Goal: Task Accomplishment & Management: Use online tool/utility

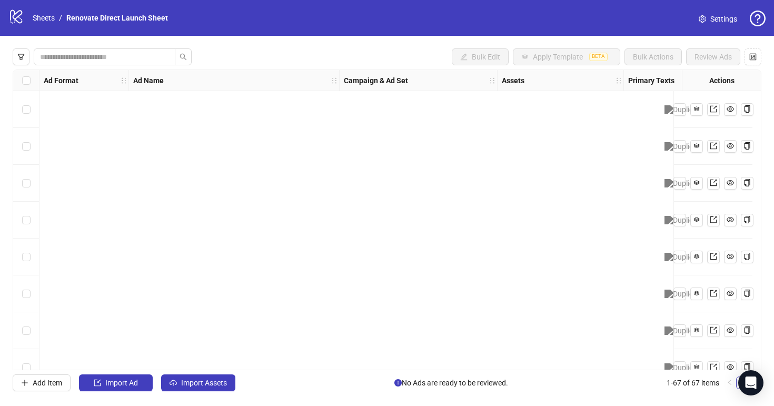
scroll to position [2194, 0]
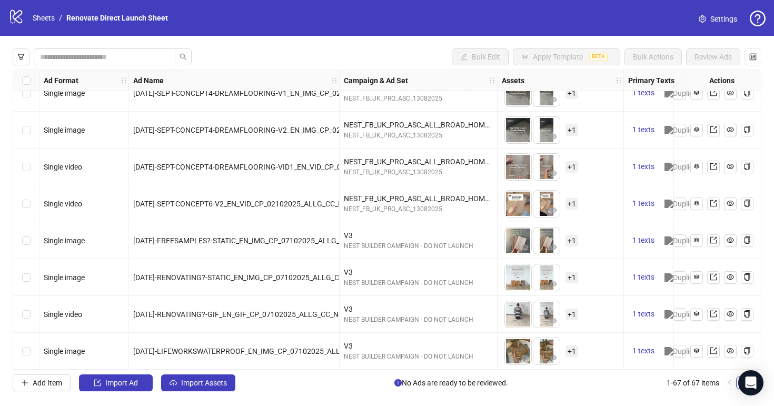
click at [58, 17] on ol "Sheets / Renovate Direct Launch Sheet" at bounding box center [100, 18] width 135 height 12
click at [55, 16] on link "Sheets" at bounding box center [44, 18] width 26 height 12
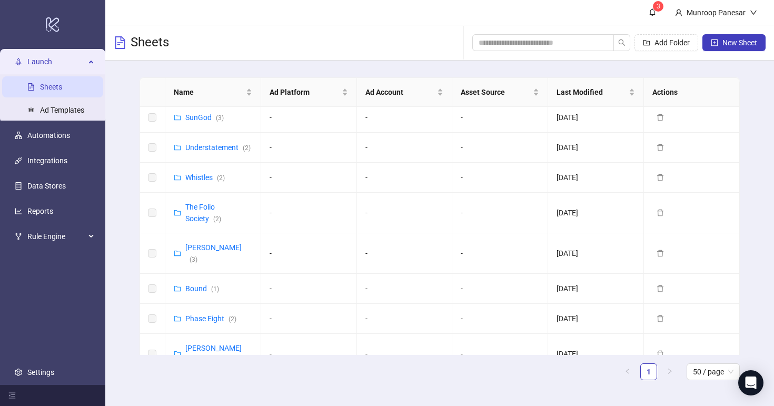
scroll to position [484, 0]
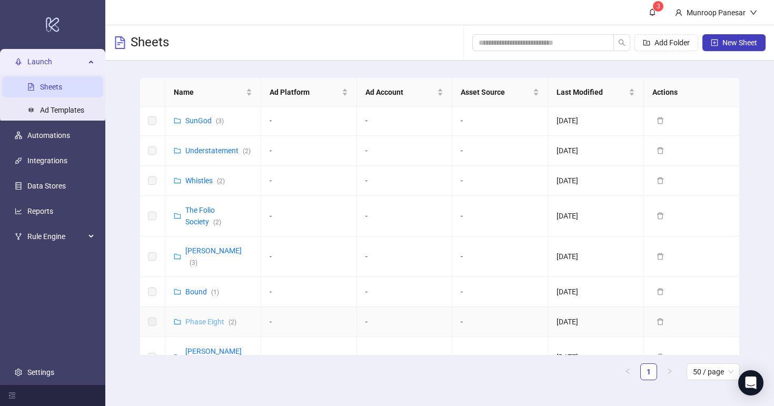
click at [216, 317] on link "Phase Eight ( 2 )" at bounding box center [210, 321] width 51 height 8
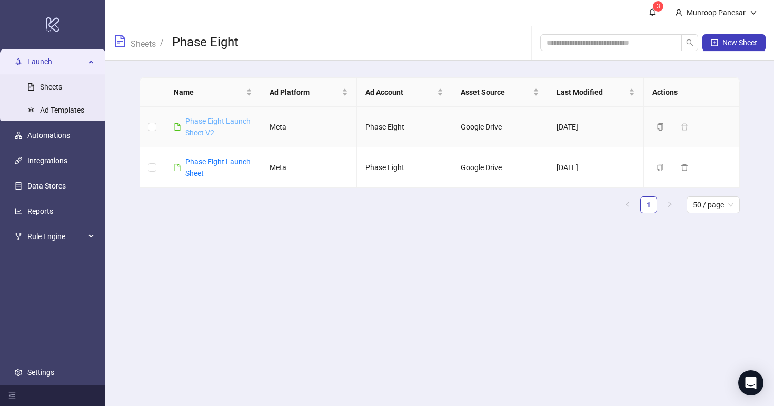
click at [212, 133] on link "Phase Eight Launch Sheet V2" at bounding box center [217, 127] width 65 height 20
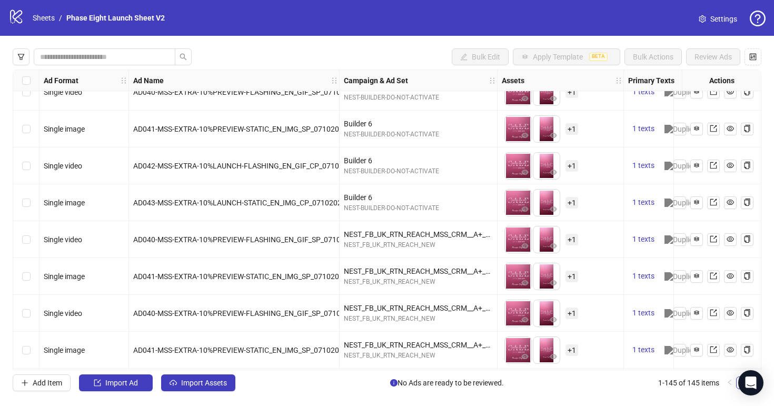
scroll to position [4808, 0]
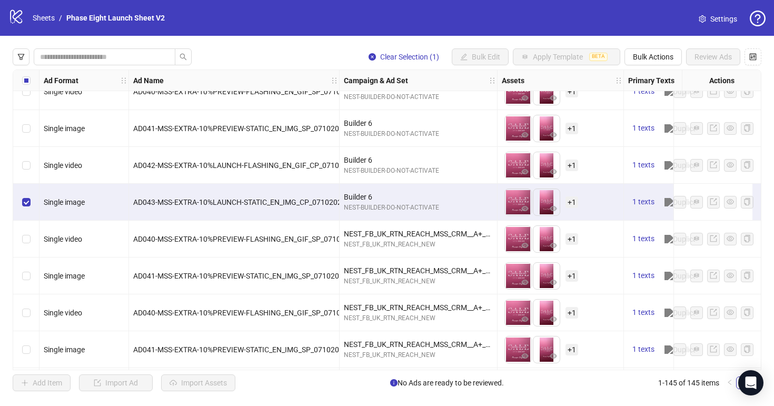
click at [654, 47] on div "Clear Selection (1) Bulk Edit Apply Template BETA Bulk Actions Review Ads Ad Fo…" at bounding box center [387, 220] width 774 height 368
click at [655, 54] on span "Bulk Actions" at bounding box center [653, 57] width 41 height 8
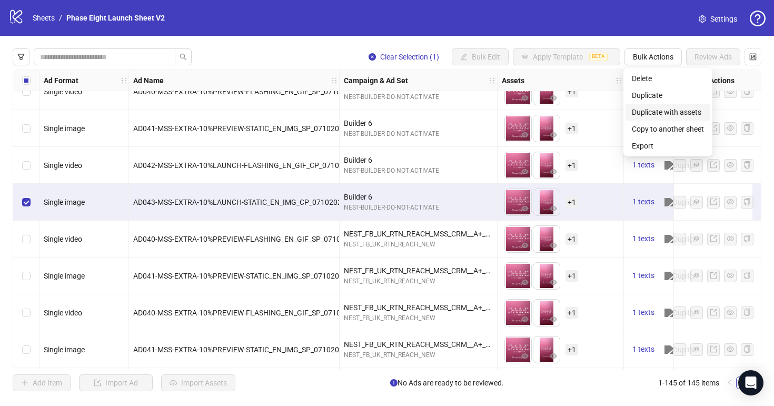
click at [662, 111] on span "Duplicate with assets" at bounding box center [668, 112] width 72 height 12
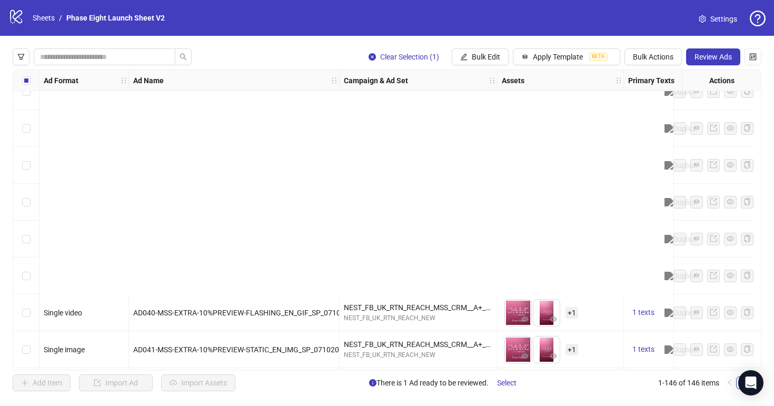
scroll to position [5105, 0]
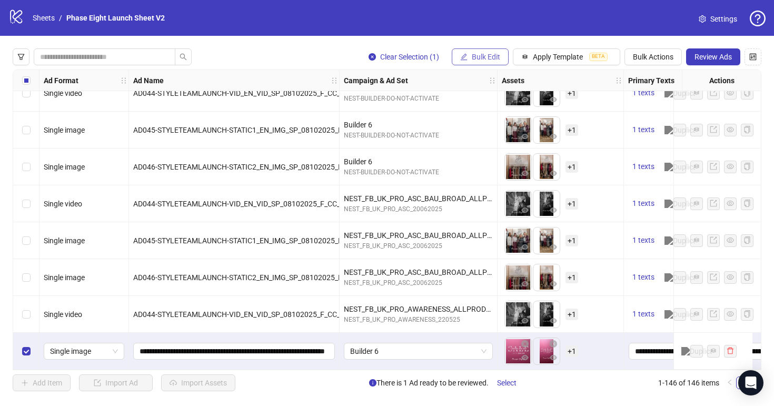
click at [474, 61] on span "Bulk Edit" at bounding box center [486, 57] width 28 height 8
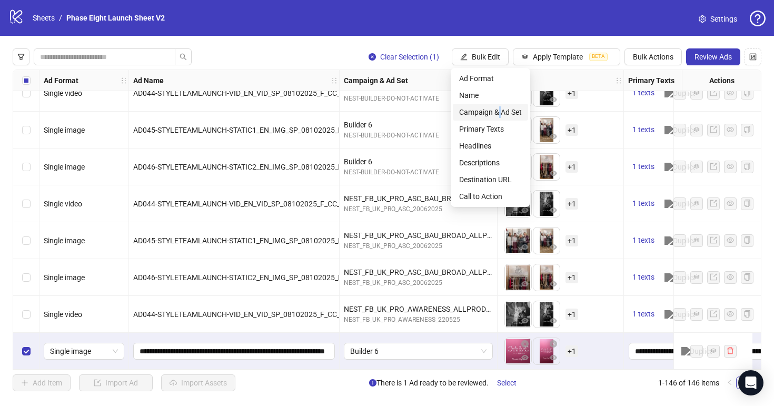
click at [500, 110] on span "Campaign & Ad Set" at bounding box center [490, 112] width 63 height 12
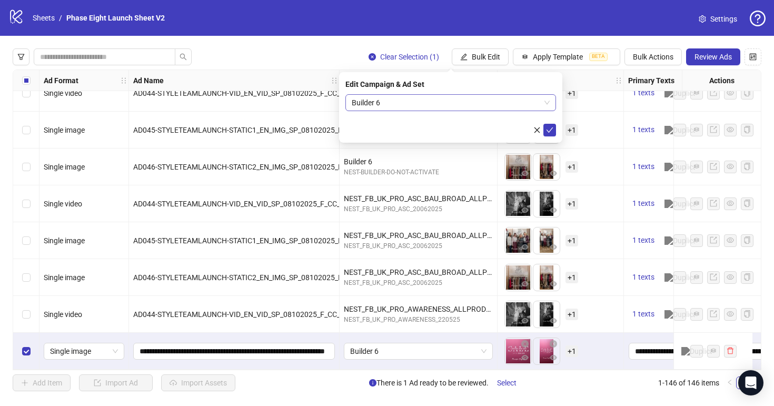
click at [420, 104] on span "Builder 6" at bounding box center [451, 103] width 198 height 16
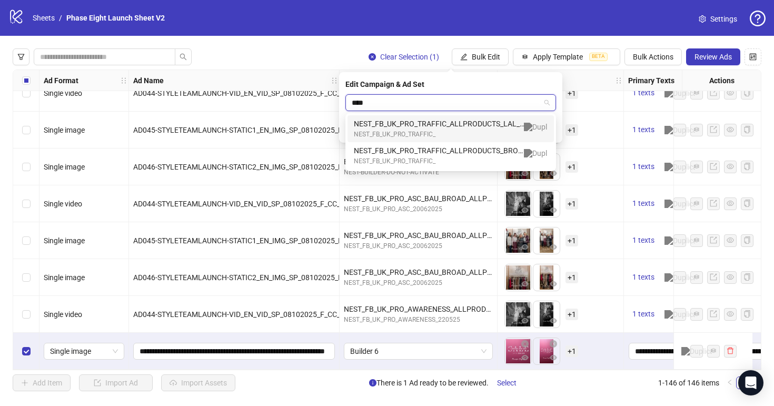
type input "*****"
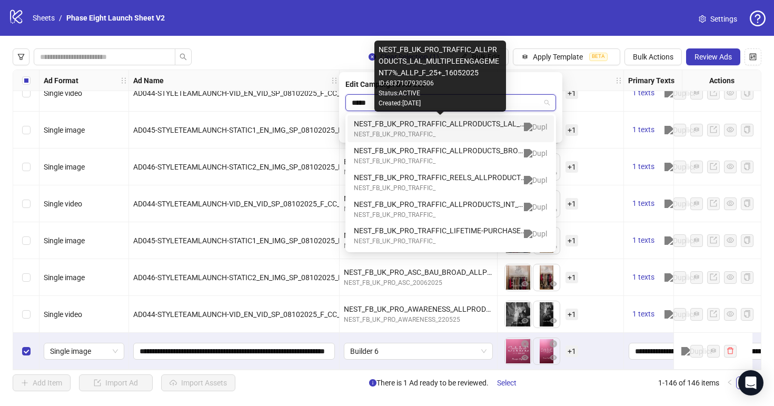
click at [453, 121] on div "NEST_FB_UK_PRO_TRAFFIC_ALLPRODUCTS_LAL_MULTIPLEENGAGEMENT7%_ALLP_F_25+_16052025" at bounding box center [440, 124] width 173 height 12
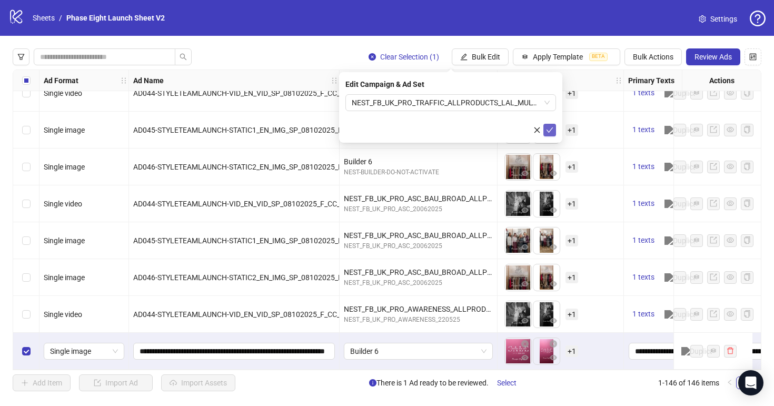
click at [551, 128] on icon "check" at bounding box center [549, 129] width 7 height 5
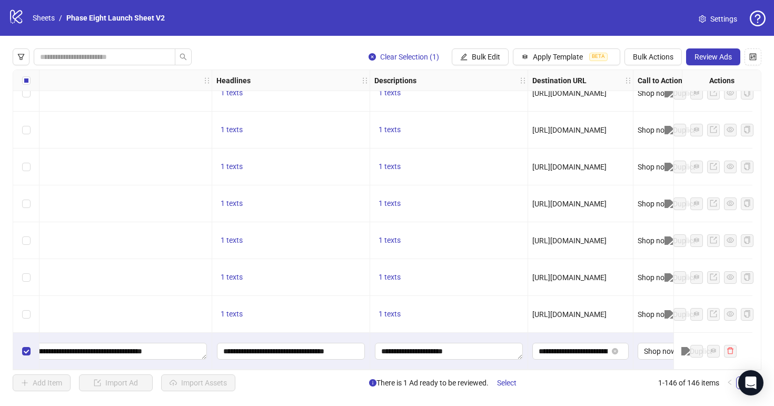
scroll to position [5105, 688]
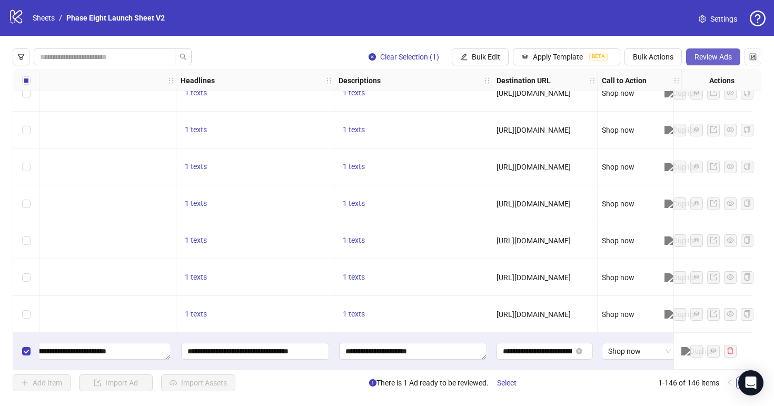
click at [701, 56] on span "Review Ads" at bounding box center [712, 57] width 37 height 8
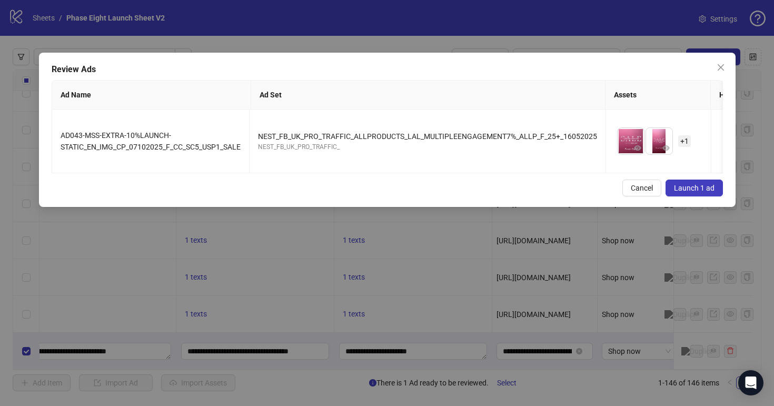
click at [687, 189] on span "Launch 1 ad" at bounding box center [694, 188] width 41 height 8
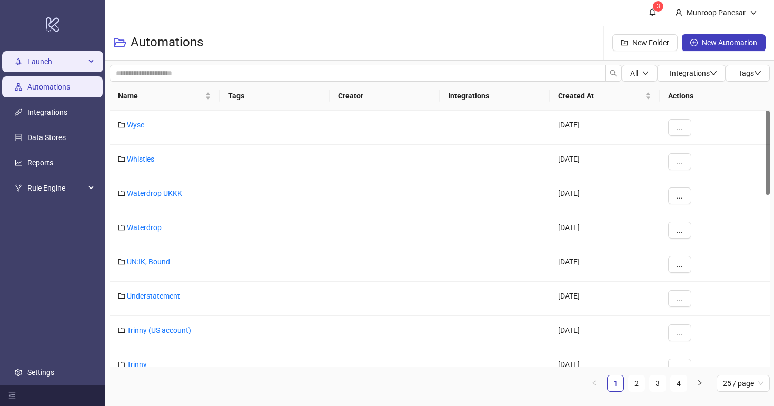
click at [97, 59] on div "Launch" at bounding box center [52, 61] width 101 height 21
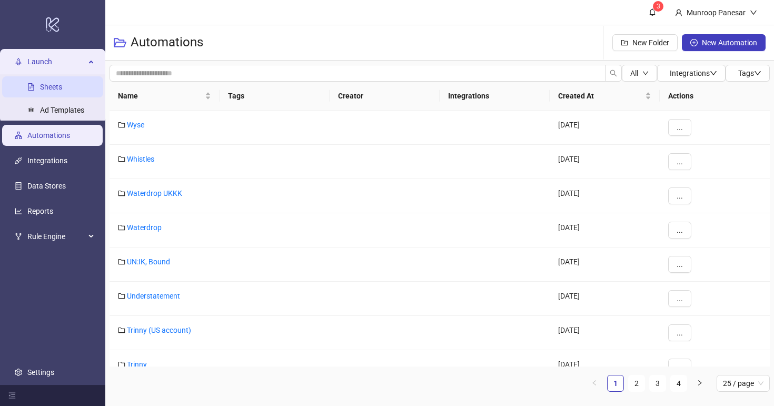
click at [62, 83] on link "Sheets" at bounding box center [51, 87] width 22 height 8
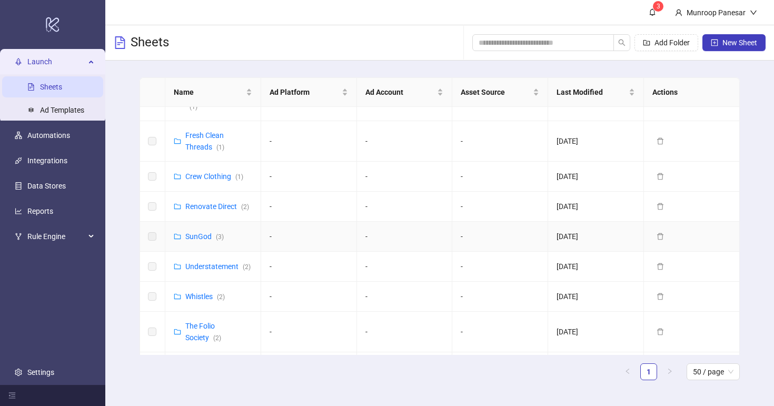
scroll to position [377, 0]
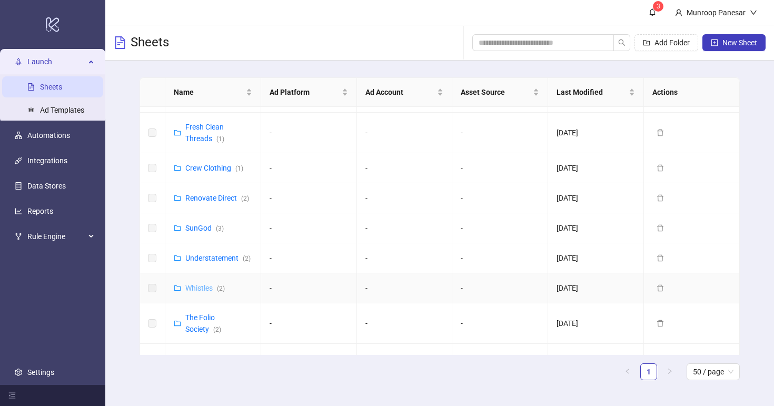
click at [203, 284] on link "Whistles ( 2 )" at bounding box center [204, 288] width 39 height 8
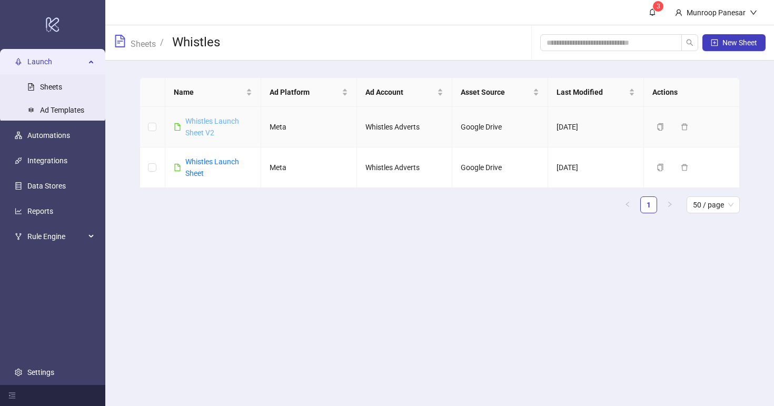
click at [208, 133] on link "Whistles Launch Sheet V2" at bounding box center [212, 127] width 54 height 20
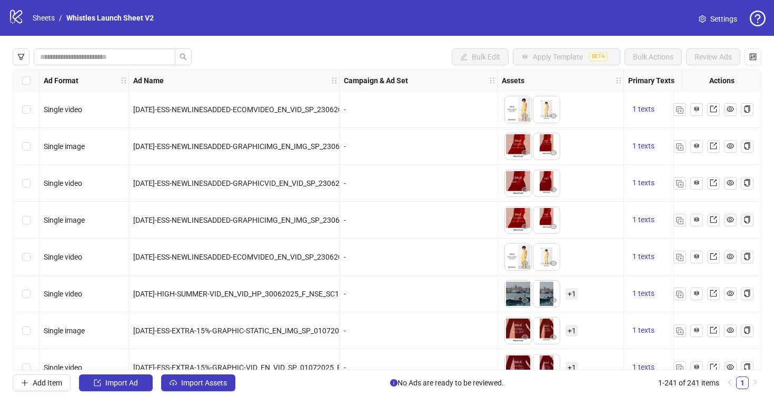
click at [697, 29] on div "logo/logo-mobile Sheets / Whistles Launch Sheet V2 Settings" at bounding box center [387, 18] width 774 height 36
click at [705, 20] on icon "setting" at bounding box center [701, 18] width 7 height 7
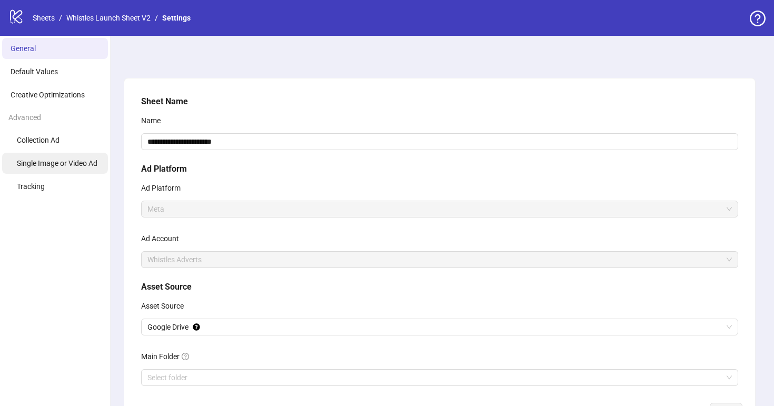
click at [79, 164] on span "Single Image or Video Ad" at bounding box center [57, 163] width 81 height 8
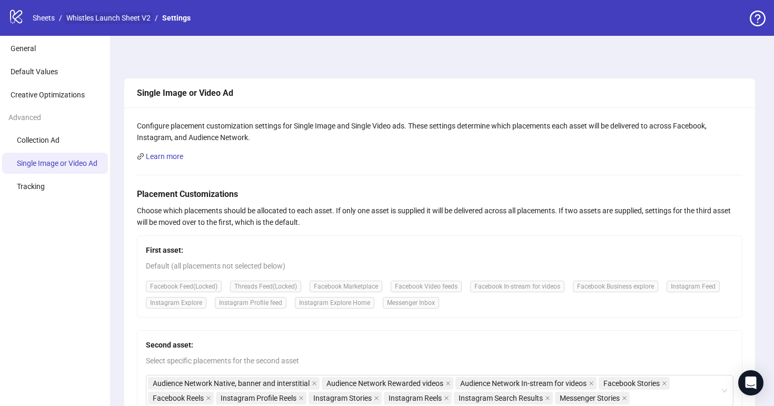
click at [89, 19] on link "Whistles Launch Sheet V2" at bounding box center [108, 18] width 88 height 12
